Goal: Transaction & Acquisition: Purchase product/service

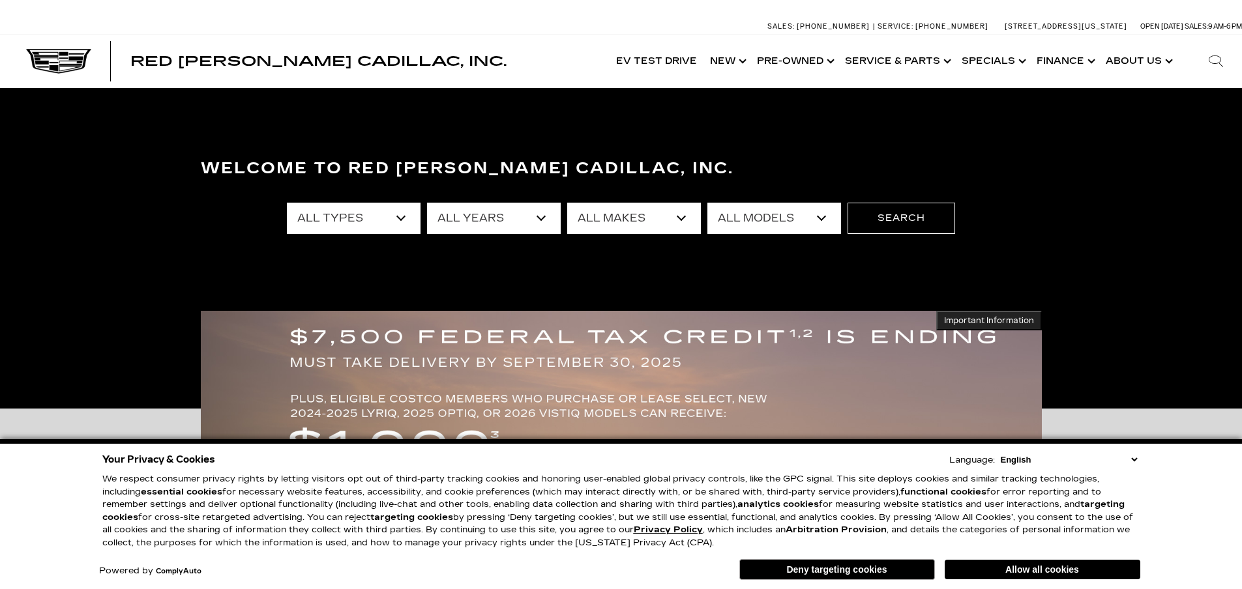
click at [743, 60] on link "Show New" at bounding box center [726, 61] width 47 height 52
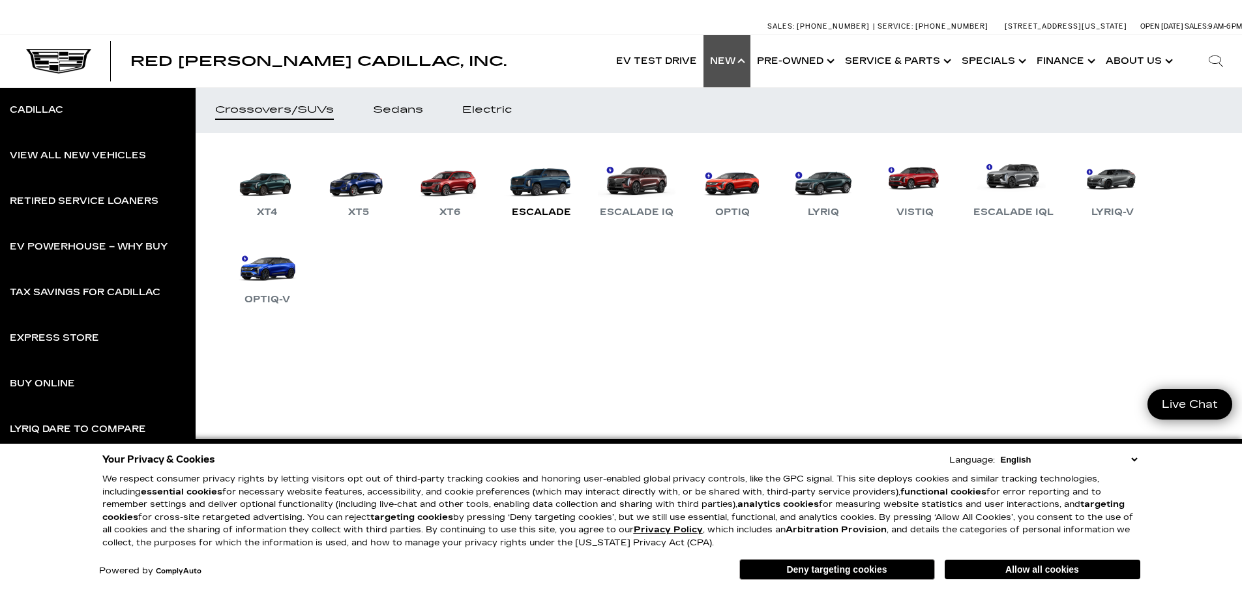
click at [539, 193] on link "Escalade" at bounding box center [541, 187] width 78 height 68
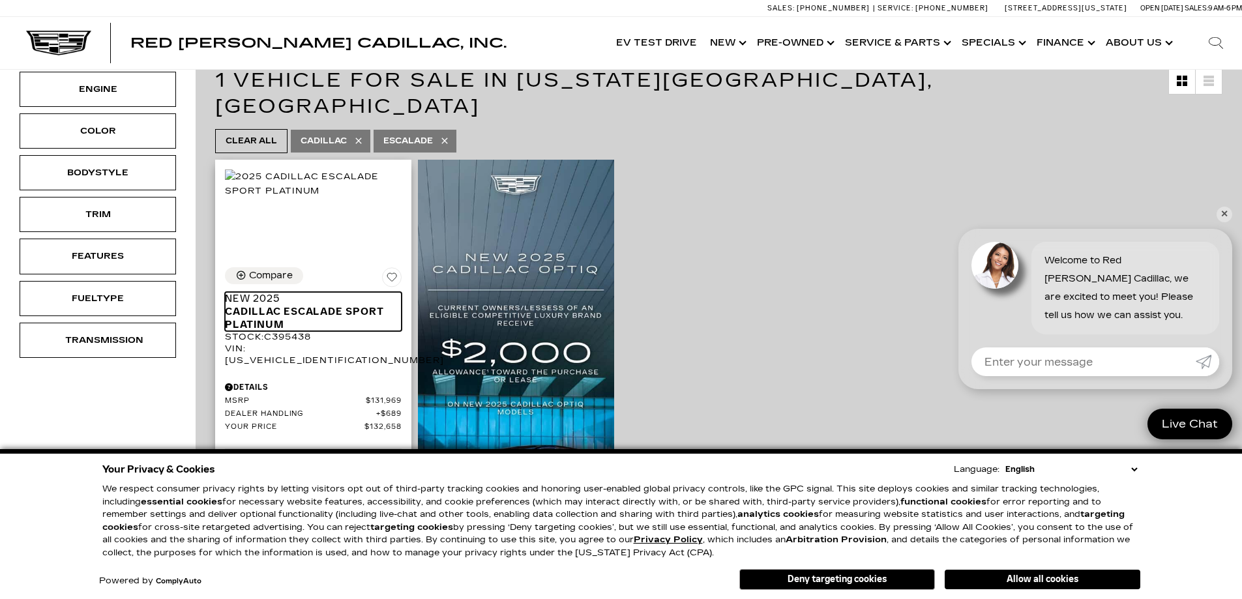
click at [325, 305] on span "Cadillac Escalade Sport Platinum" at bounding box center [308, 318] width 167 height 26
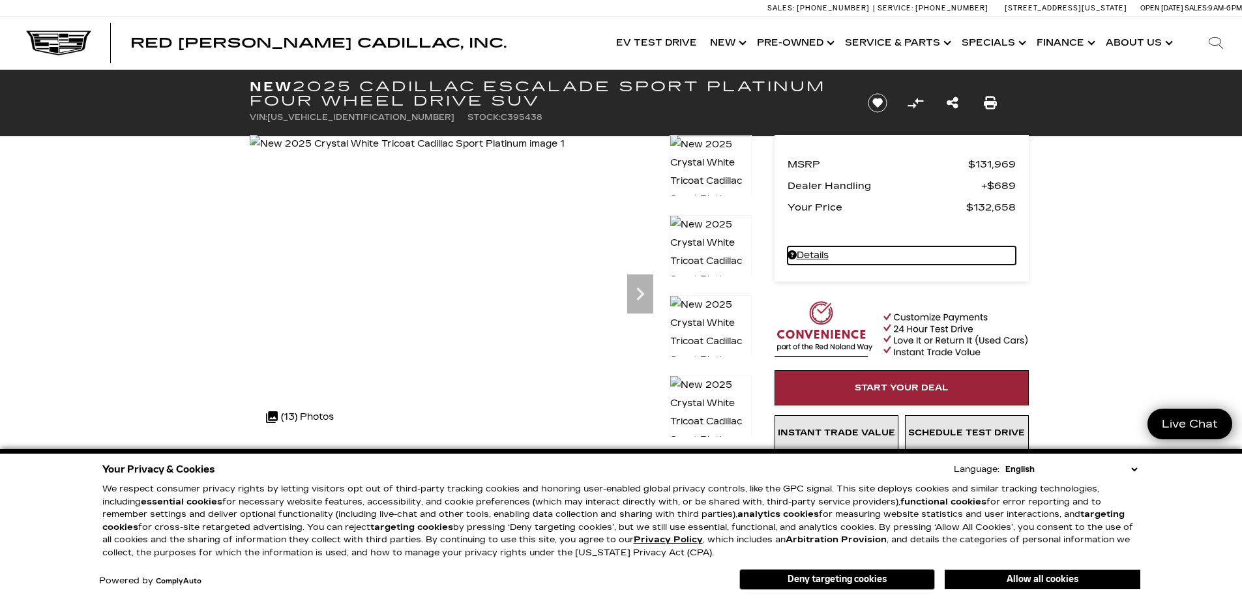
click at [805, 253] on link "Details New 2025 Cadillac Escalade Sport Platinum Four Wheel Drive SUV" at bounding box center [902, 255] width 228 height 18
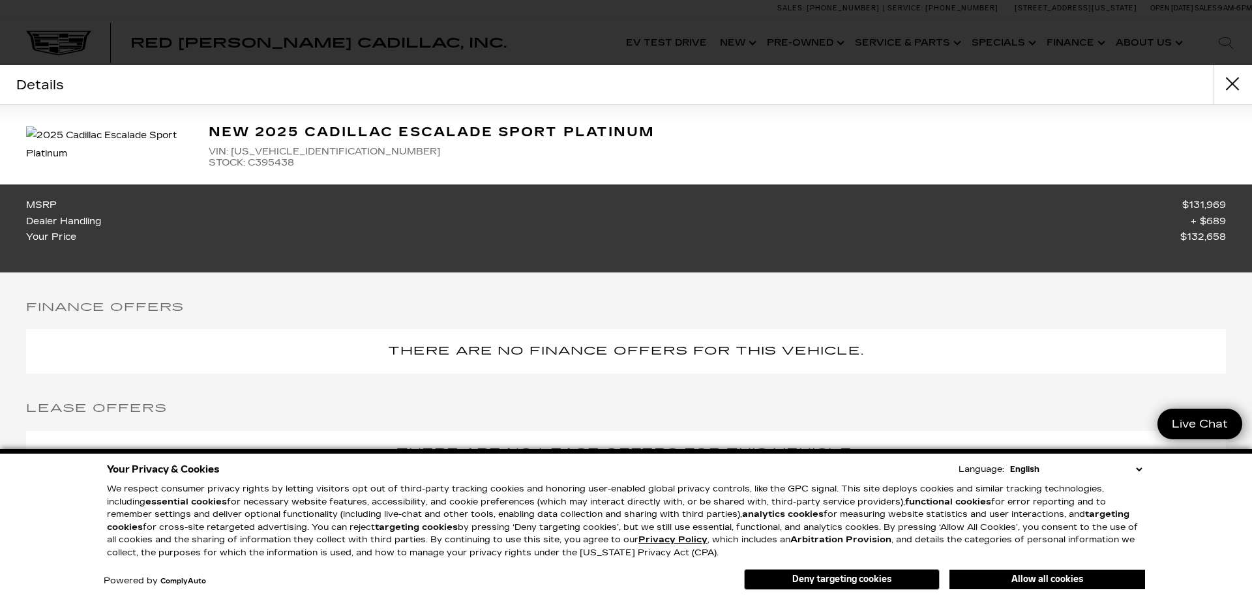
click at [587, 36] on div "Details Form Opened Details New 2025 Cadillac Escalade Sport Platinum VIN: 1GYS…" at bounding box center [626, 299] width 1252 height 599
